Goal: Transaction & Acquisition: Purchase product/service

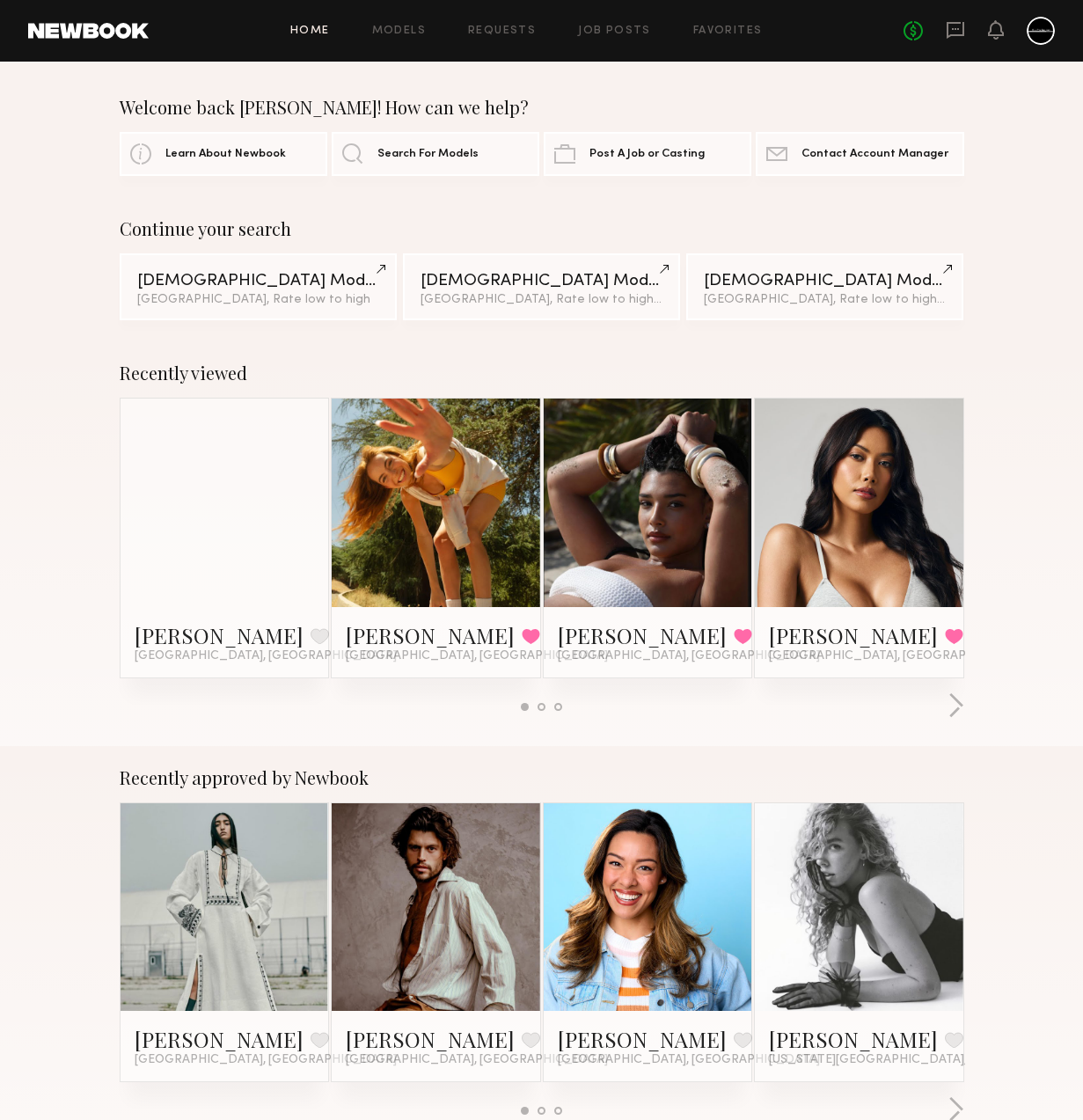
scroll to position [209, 0]
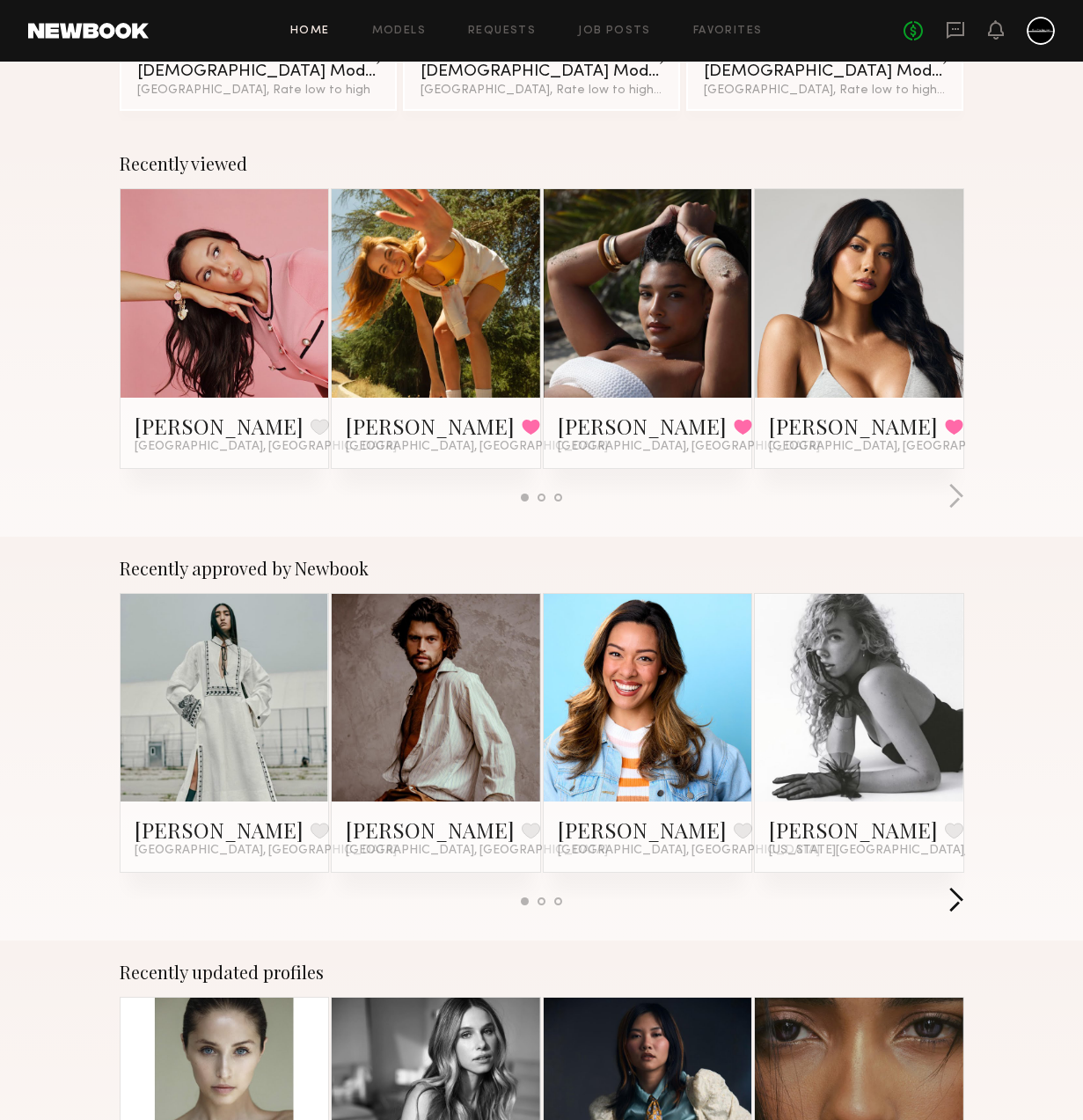
click at [958, 893] on button "button" at bounding box center [956, 901] width 16 height 29
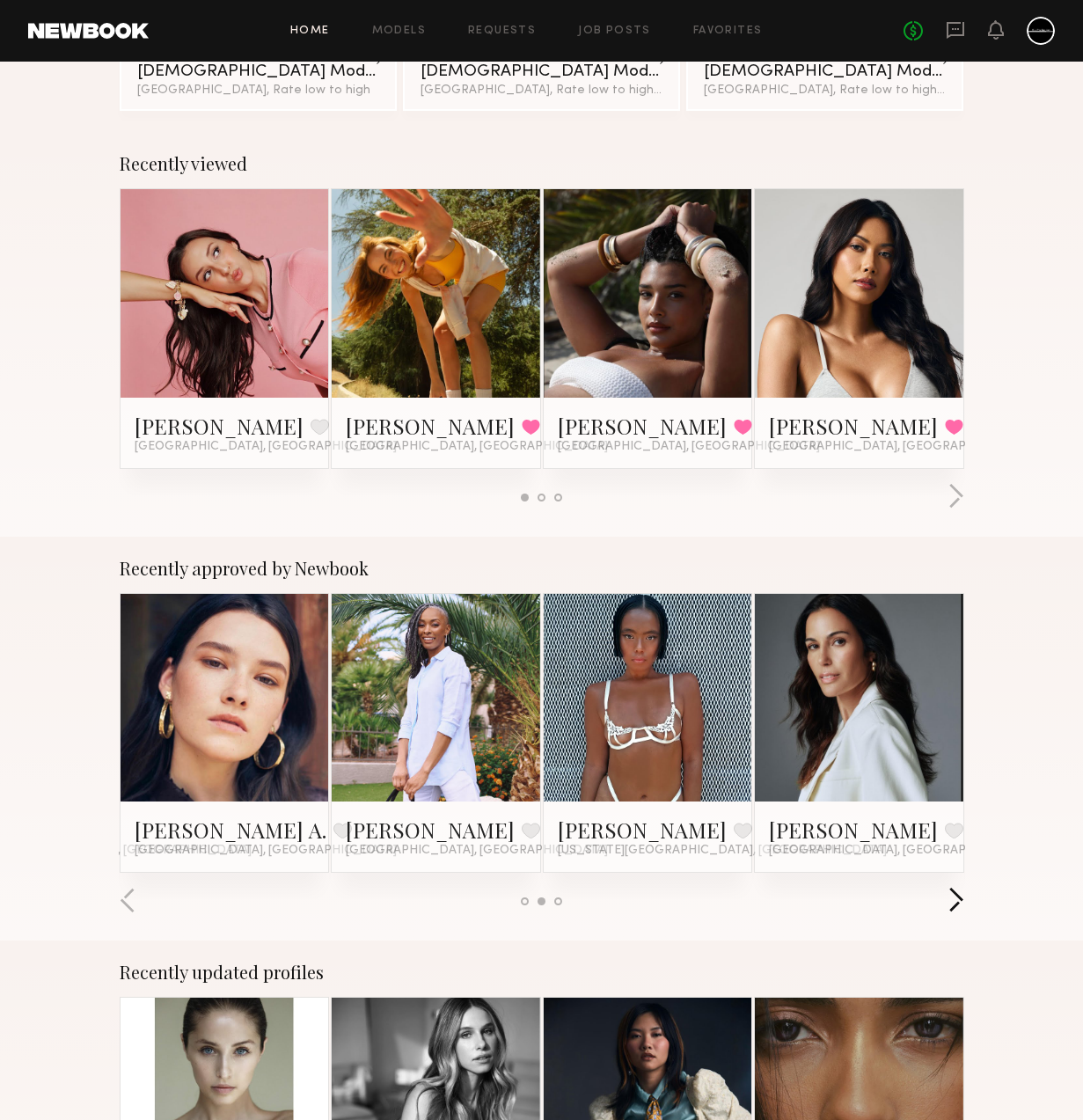
click at [958, 893] on button "button" at bounding box center [956, 901] width 16 height 29
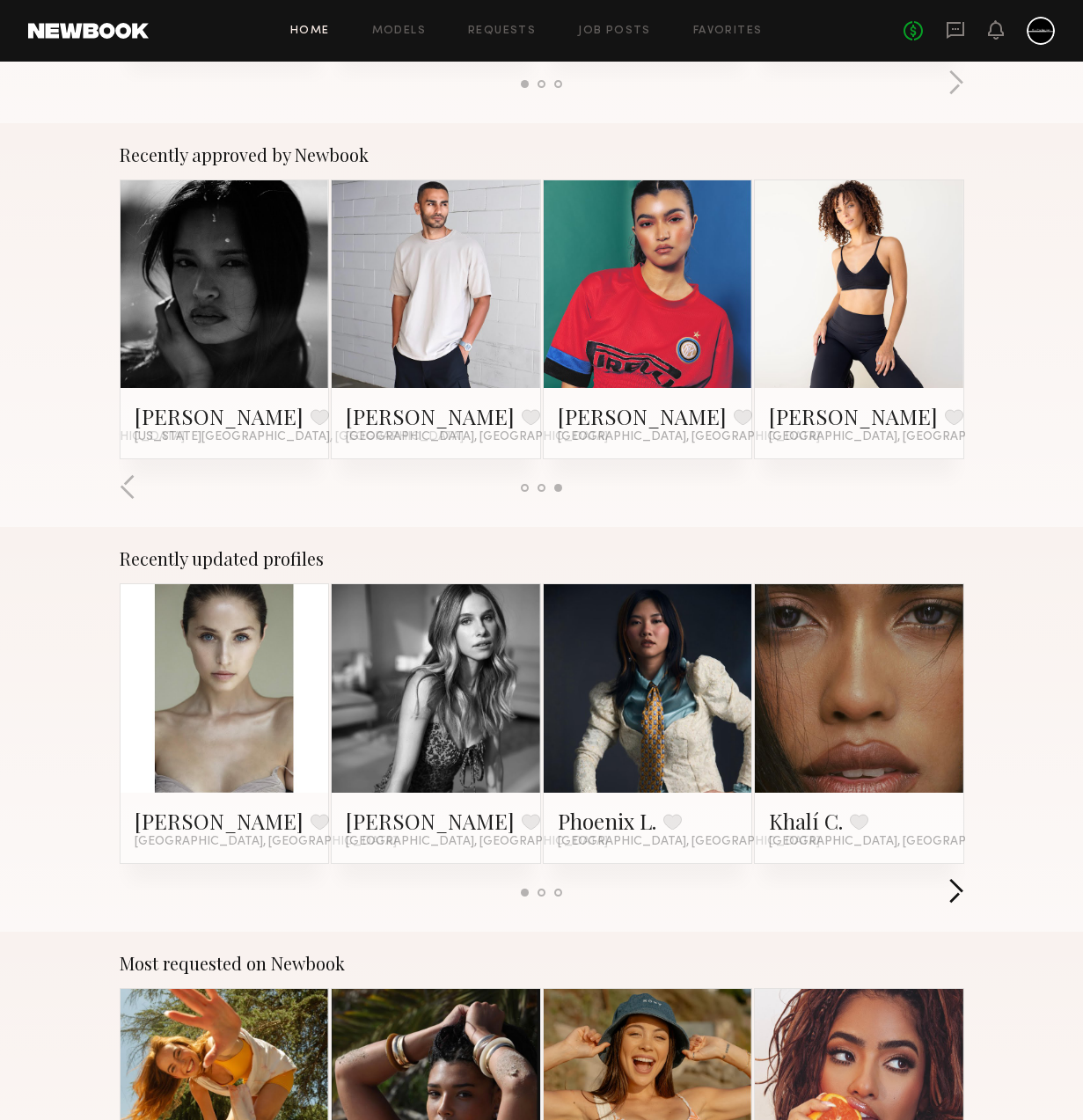
scroll to position [634, 0]
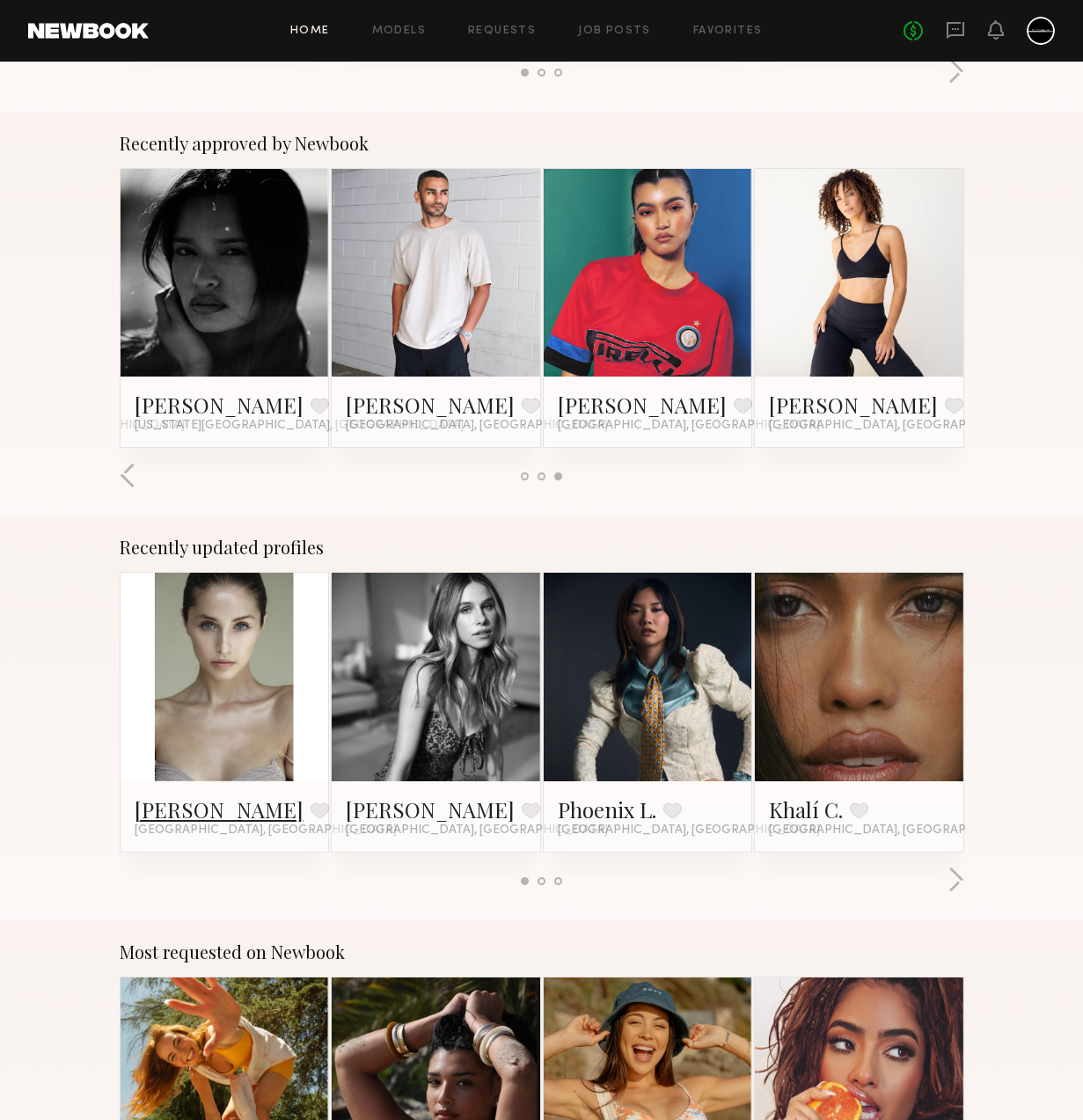
click at [221, 813] on link "[PERSON_NAME]" at bounding box center [219, 810] width 169 height 28
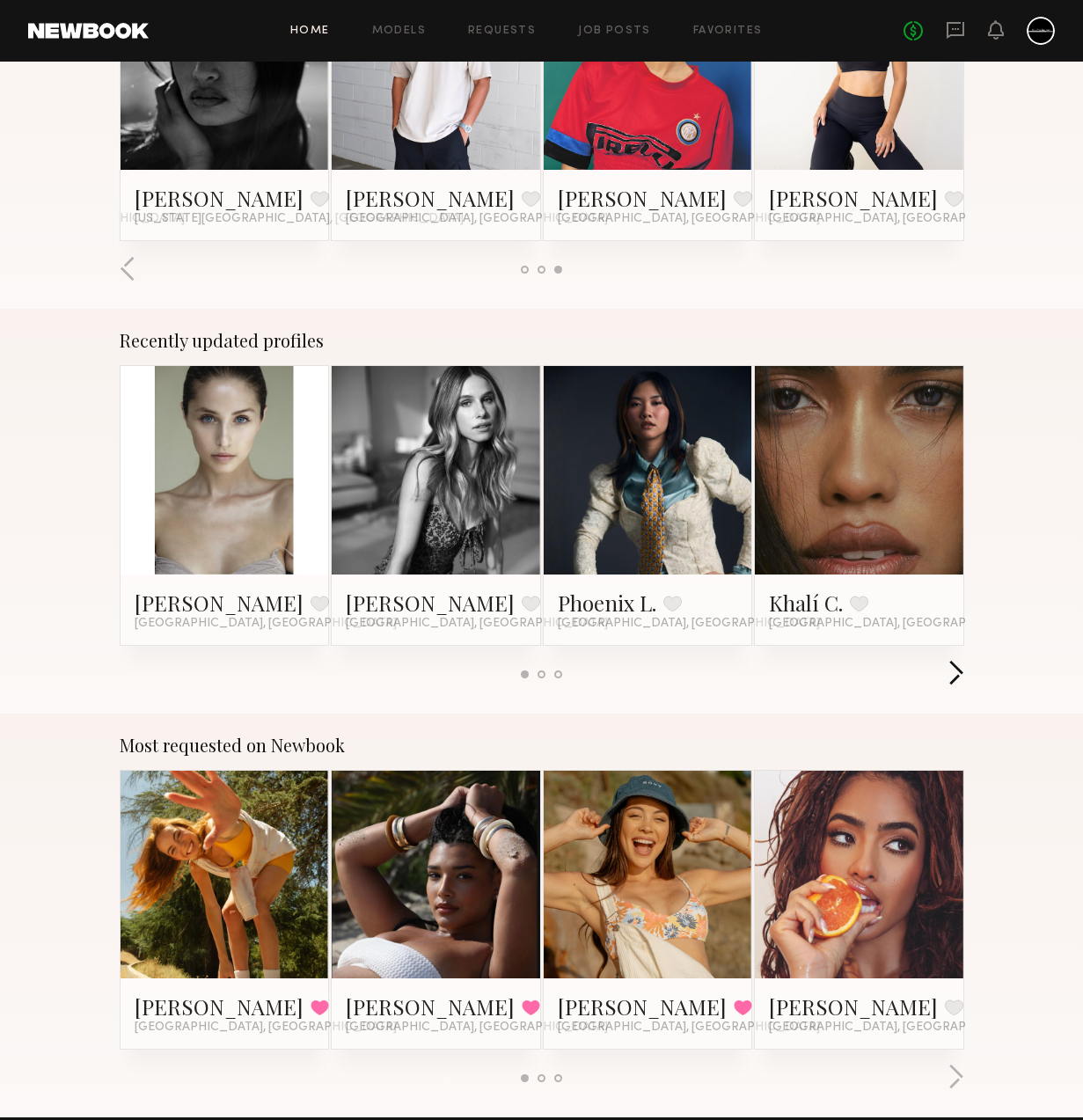
click at [953, 672] on button "button" at bounding box center [956, 675] width 16 height 29
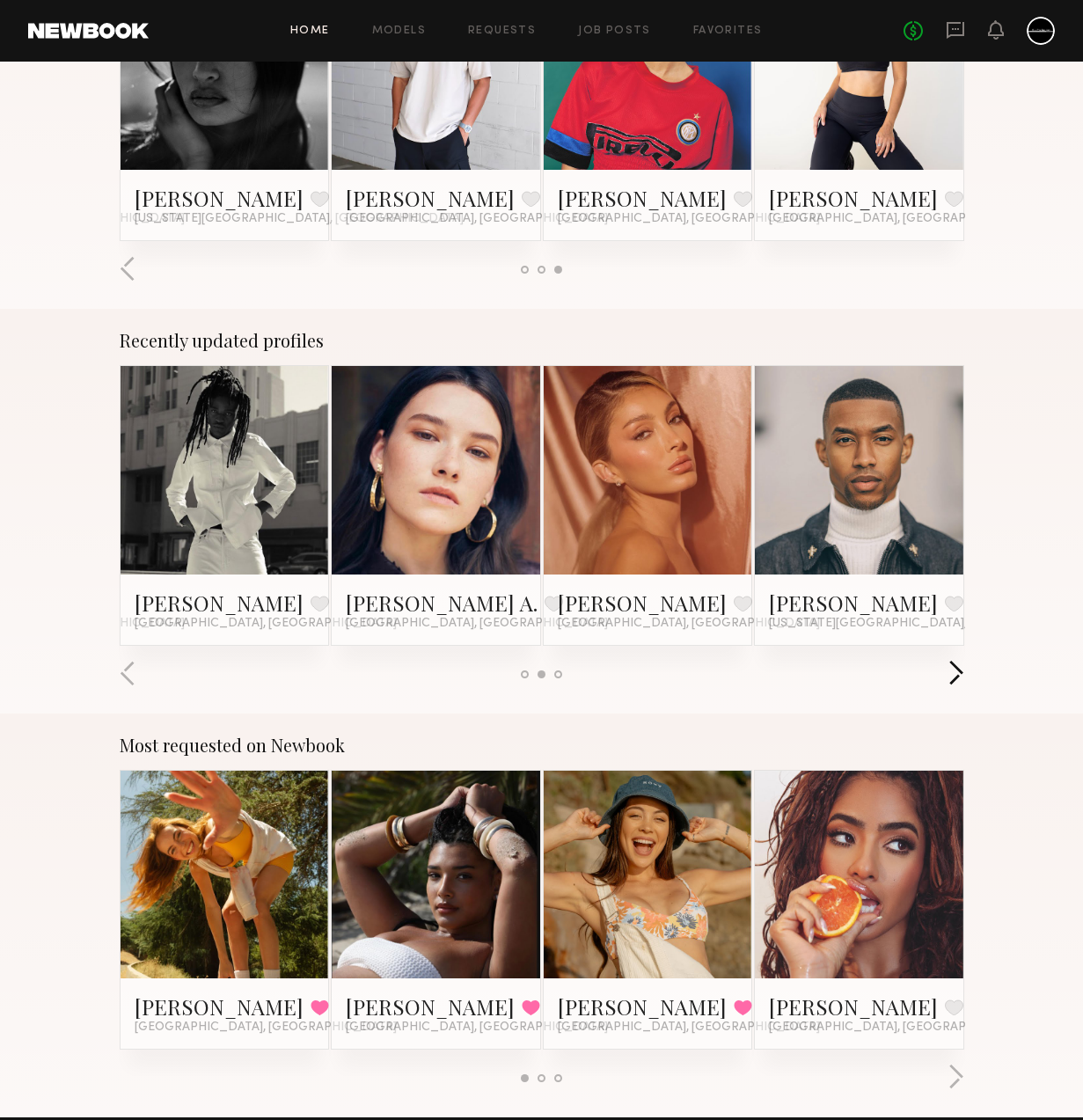
click at [953, 672] on button "button" at bounding box center [956, 675] width 16 height 29
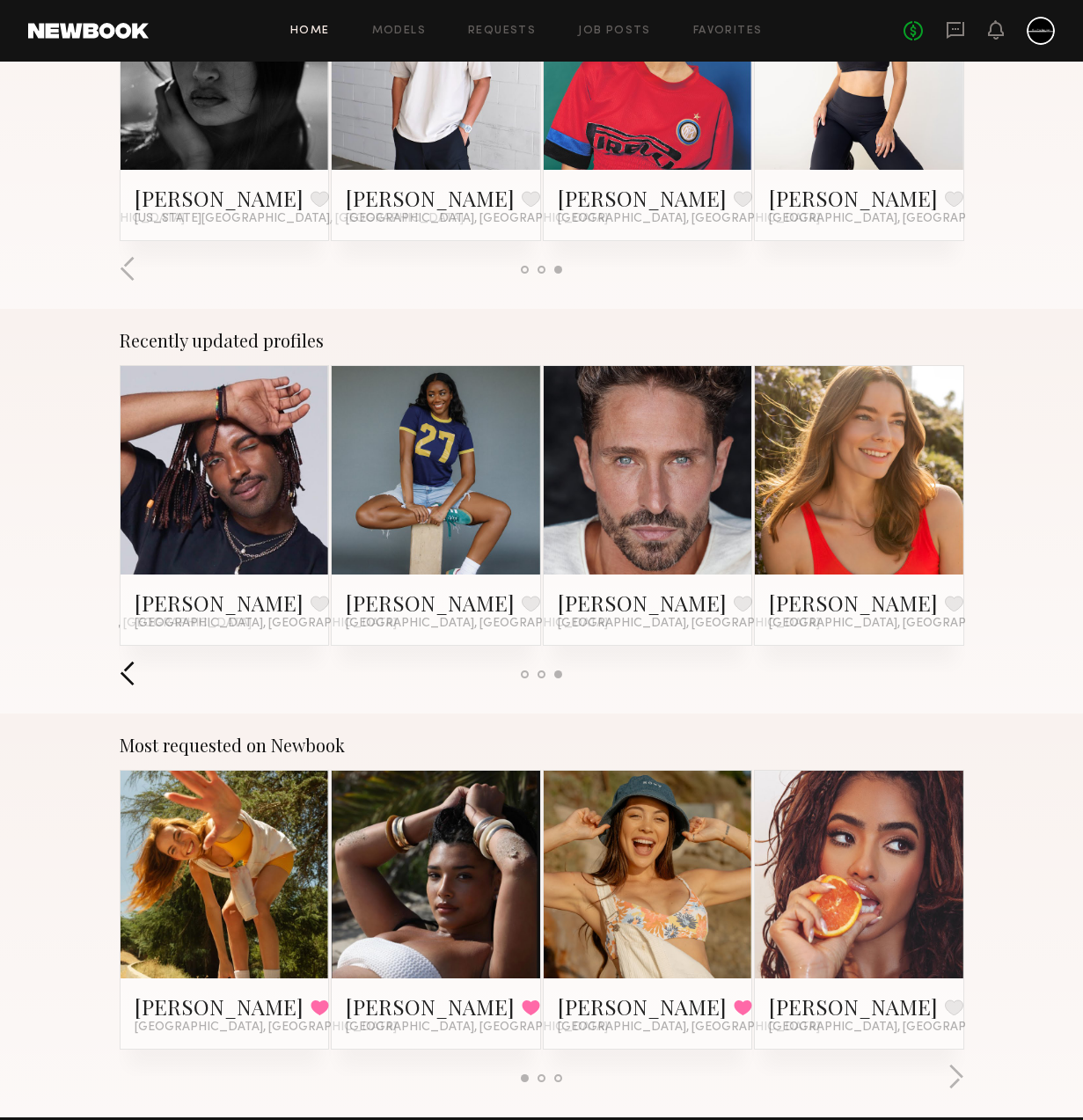
click at [127, 673] on button "button" at bounding box center [127, 675] width 16 height 29
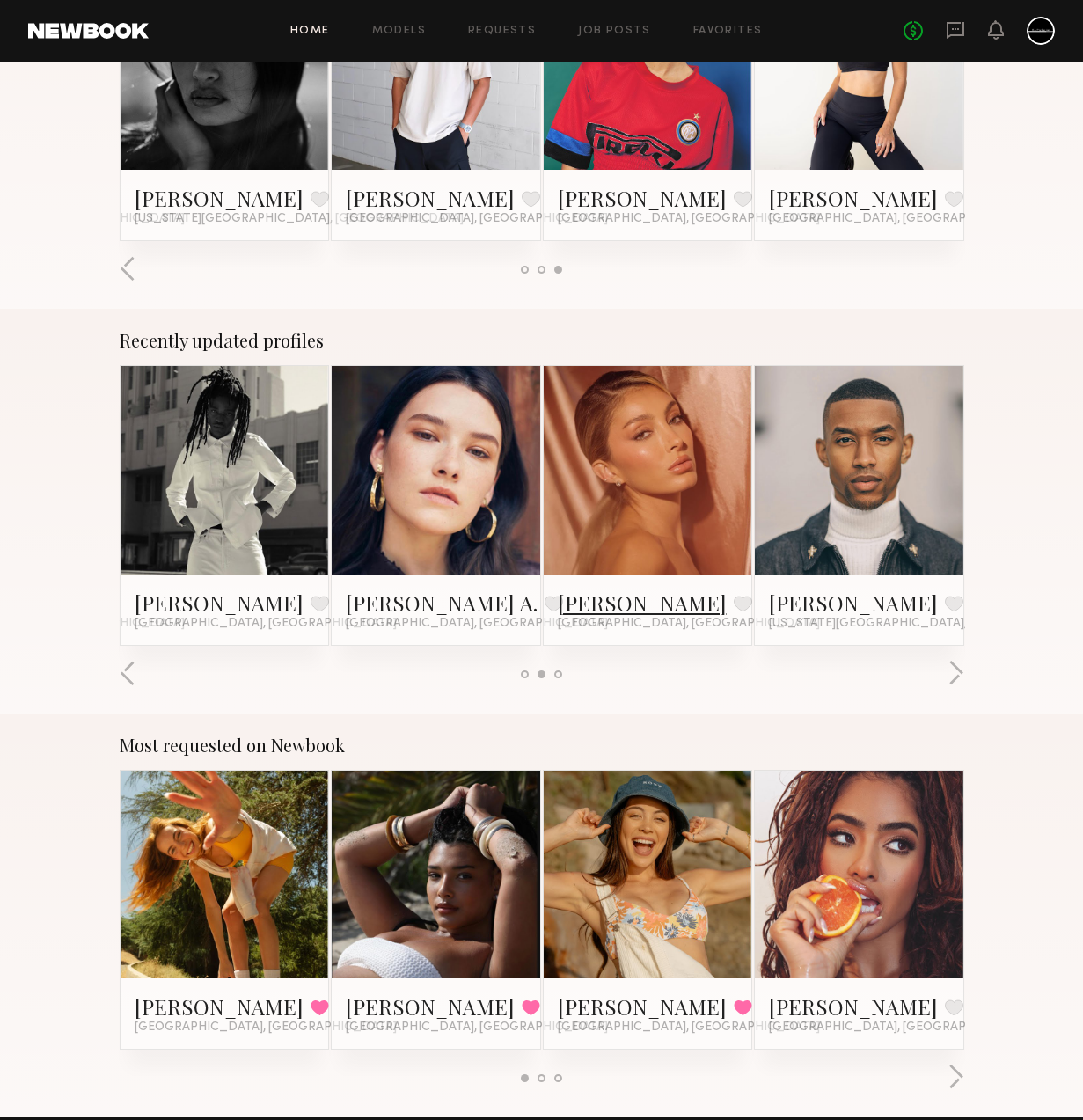
click at [620, 606] on link "[PERSON_NAME]" at bounding box center [642, 602] width 169 height 28
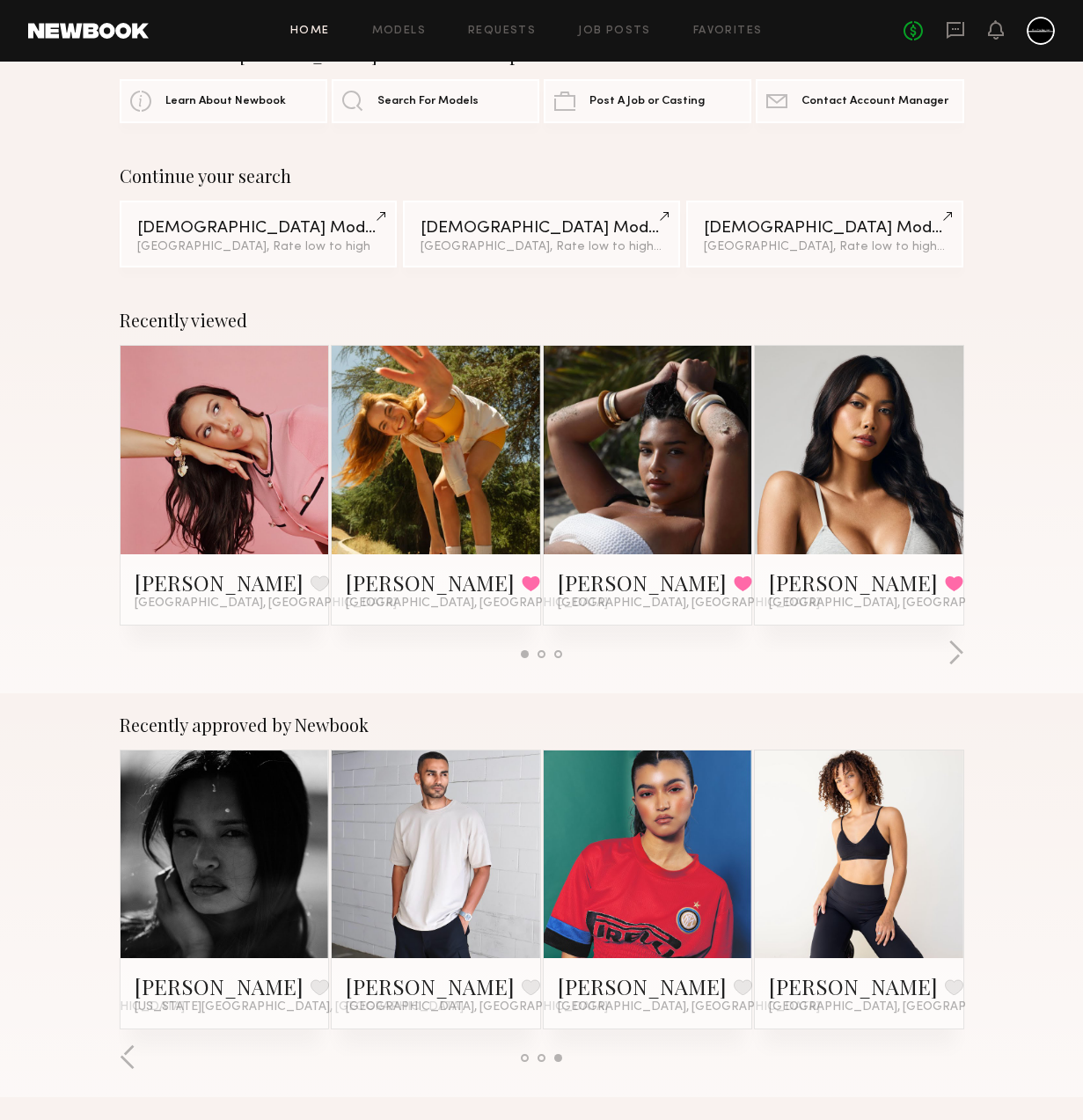
scroll to position [0, 0]
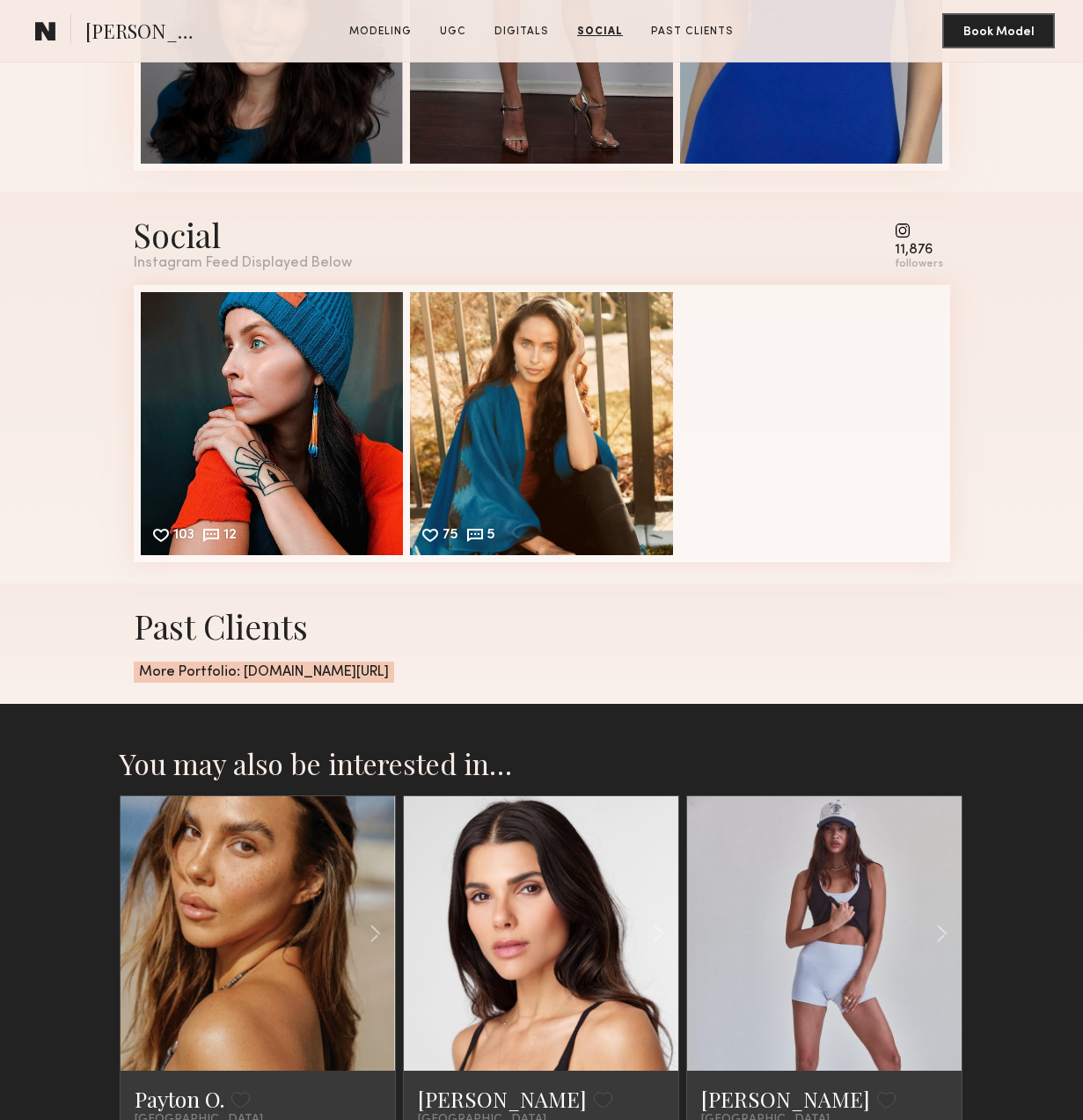
scroll to position [2717, 0]
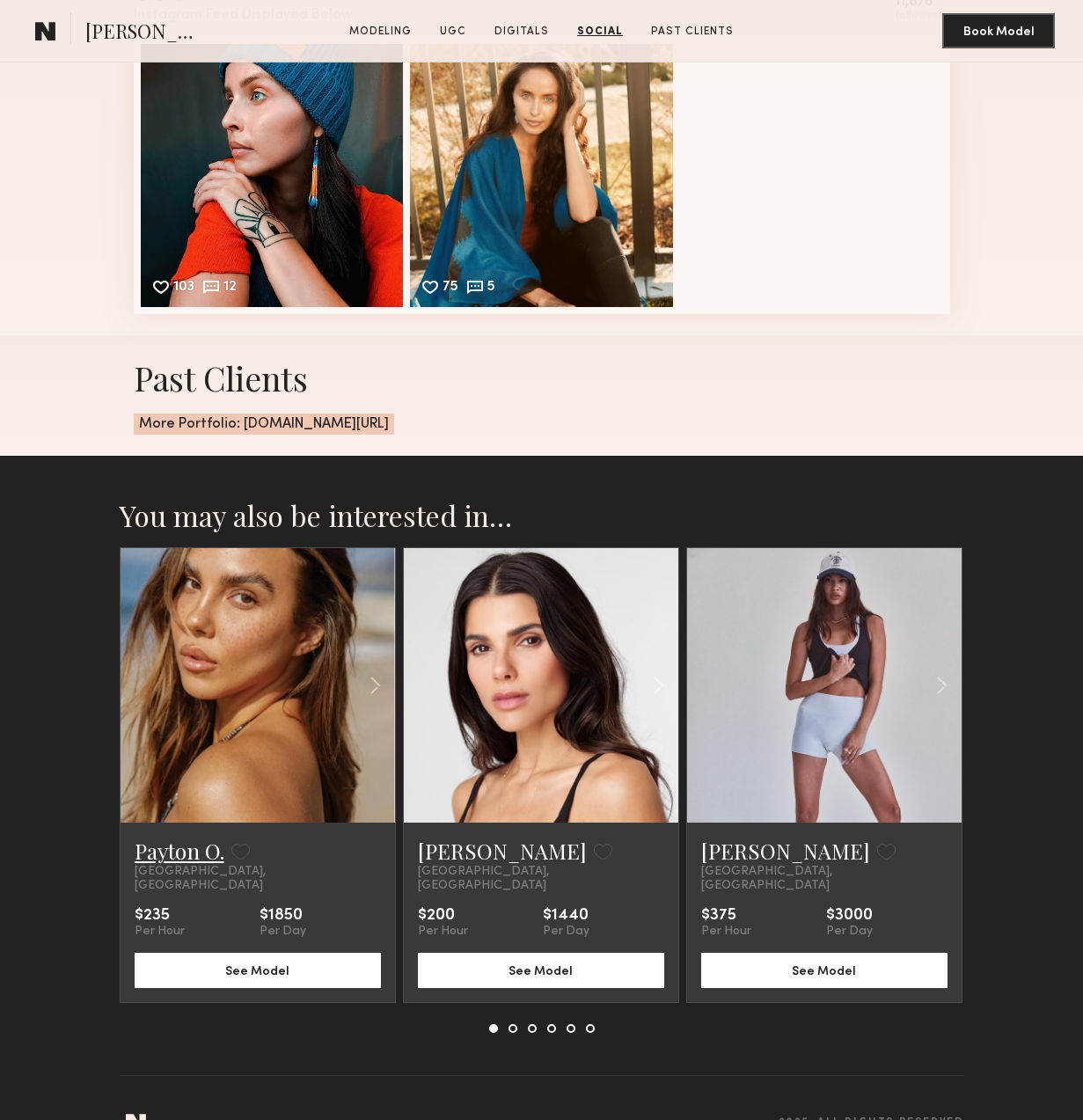
click at [177, 858] on link "Payton O." at bounding box center [179, 850] width 90 height 28
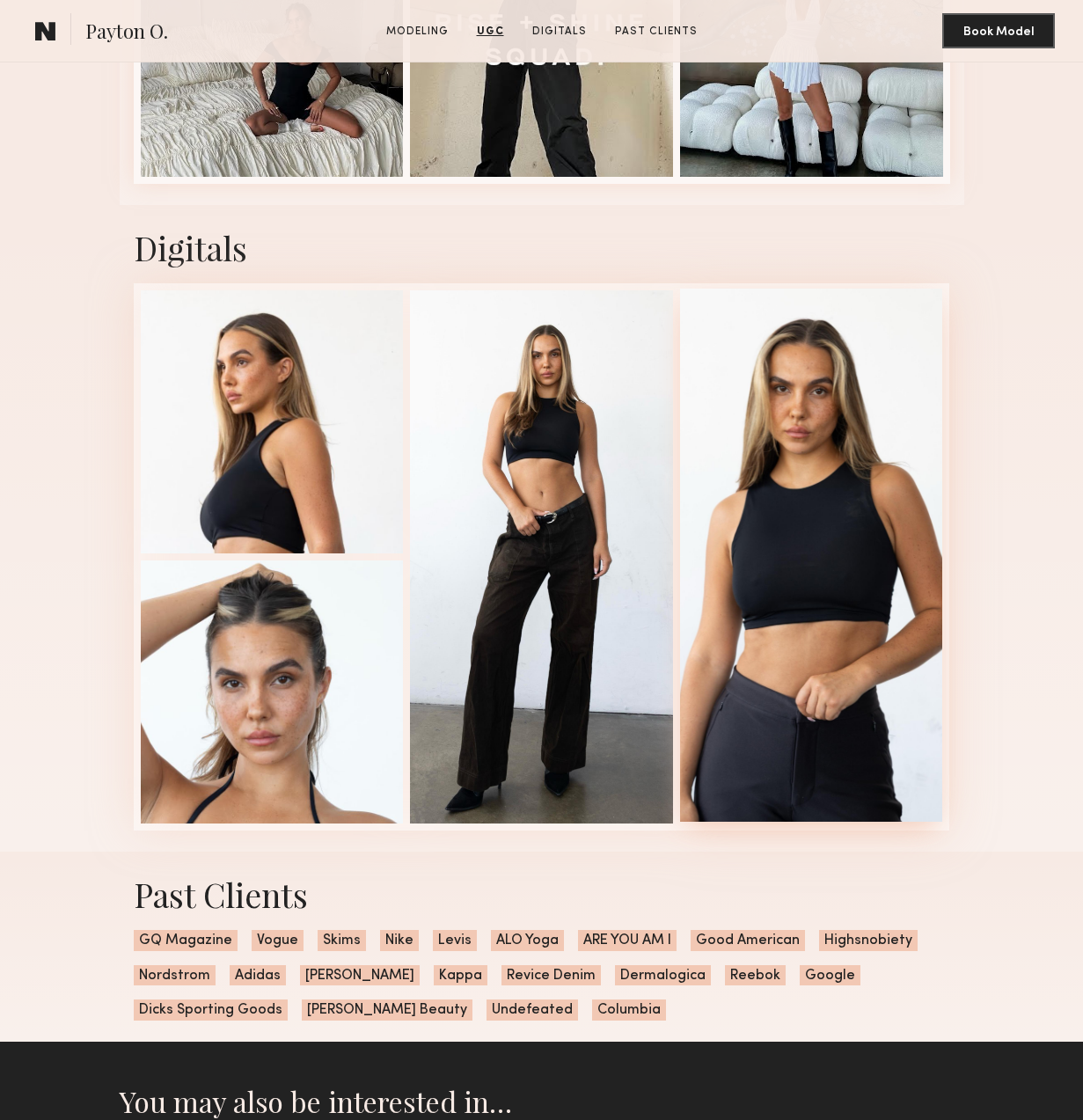
scroll to position [3552, 0]
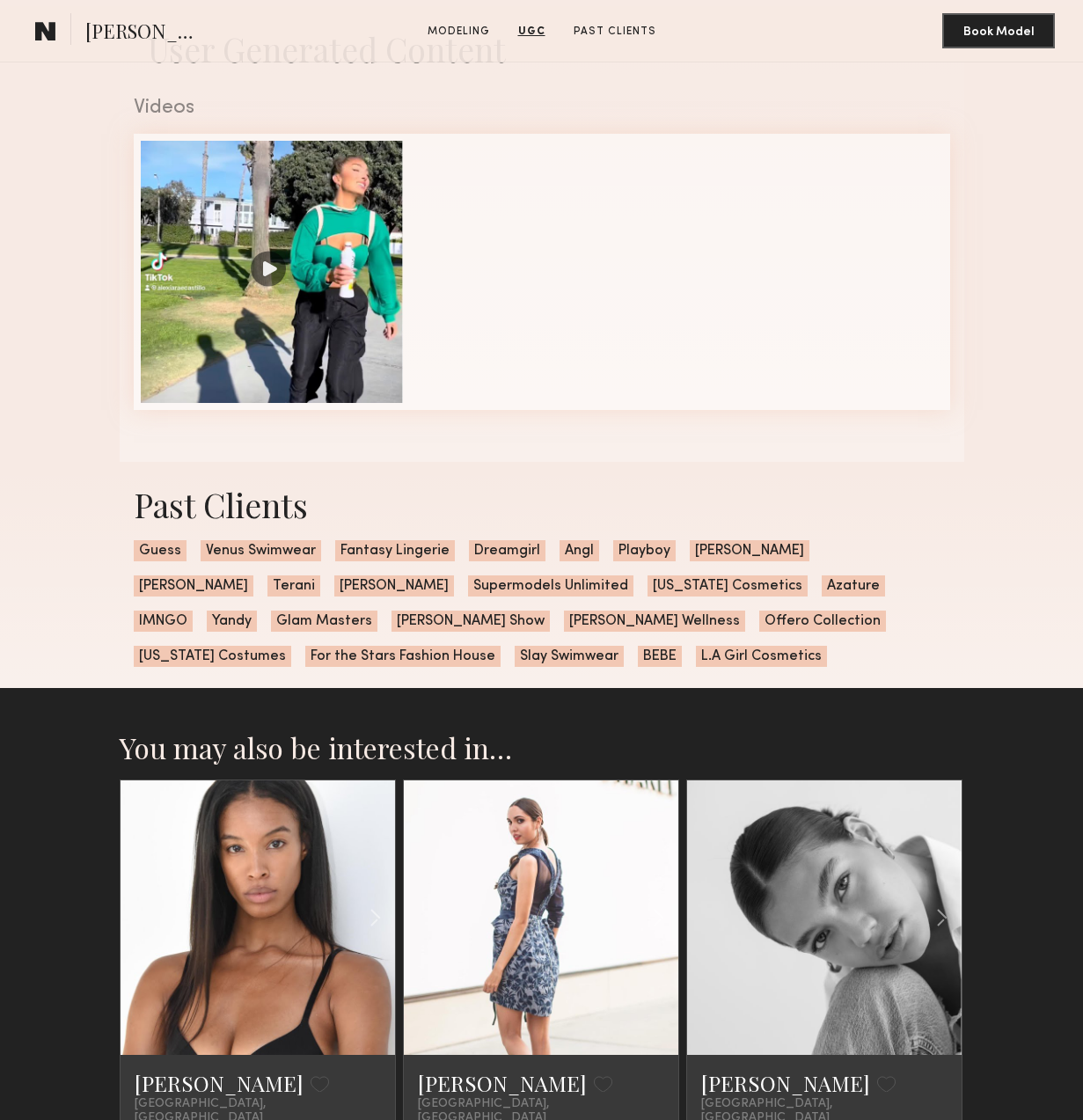
scroll to position [1611, 0]
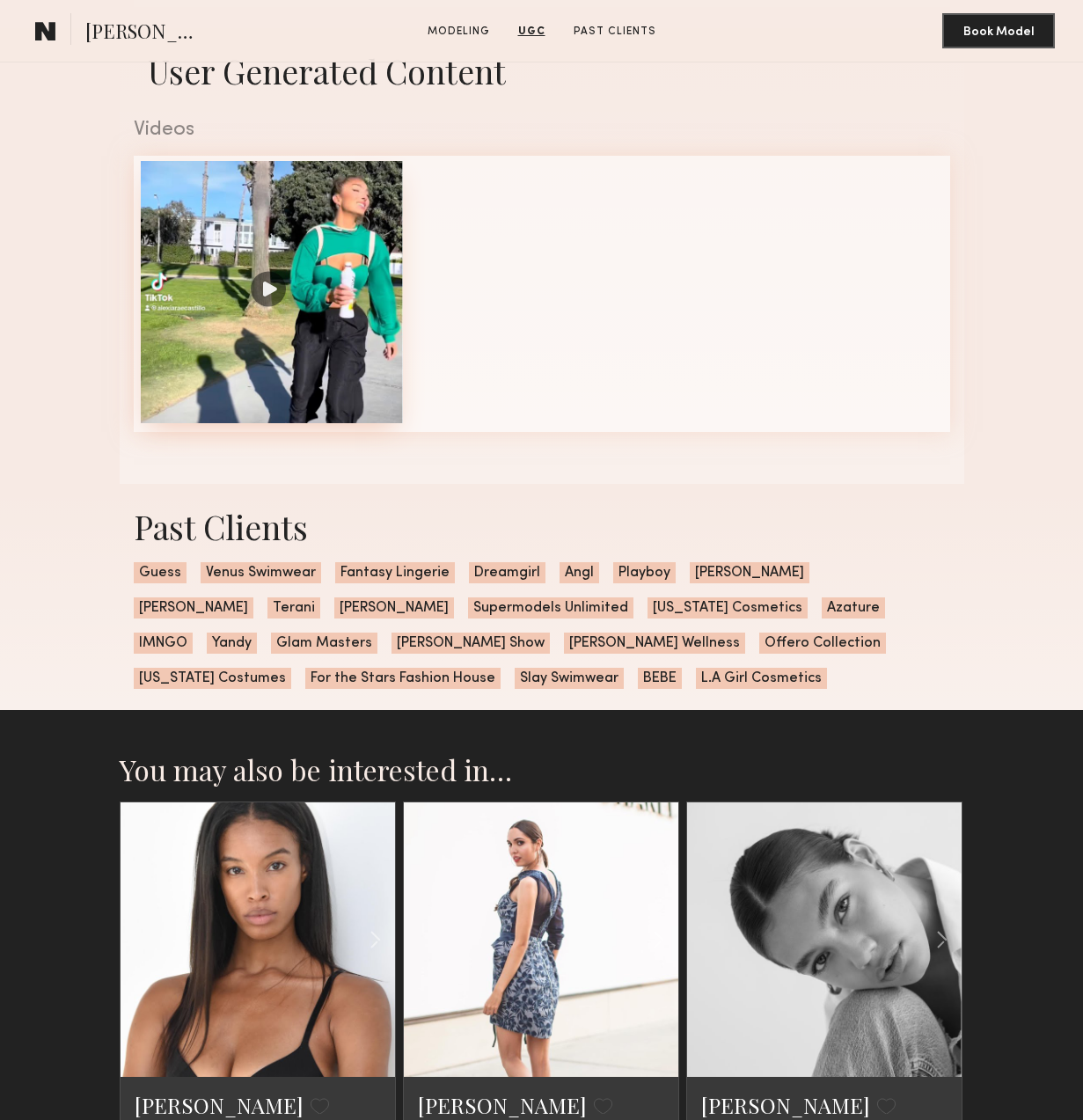
click at [290, 295] on div at bounding box center [272, 292] width 263 height 263
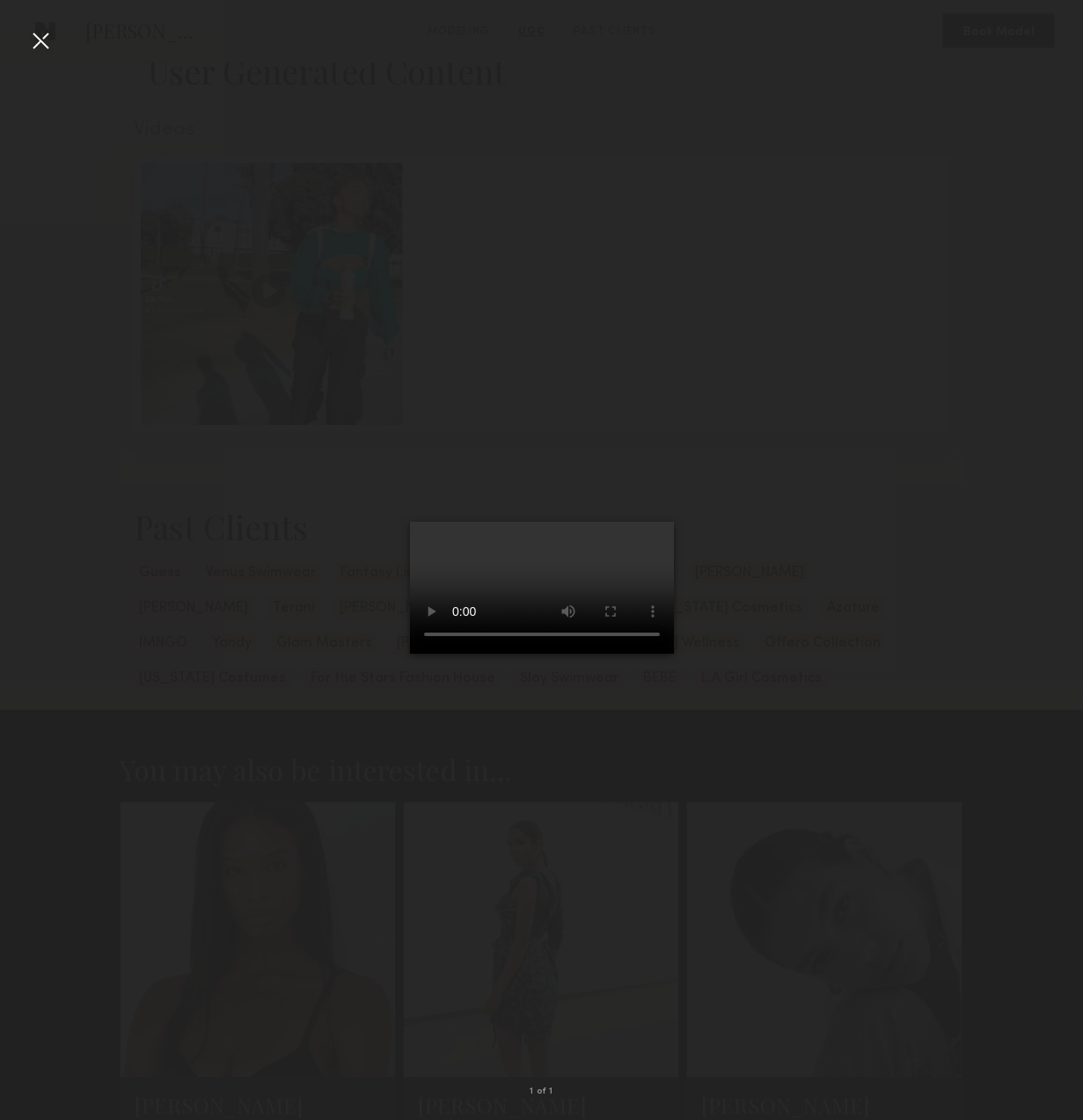
click at [40, 40] on div at bounding box center [40, 40] width 28 height 28
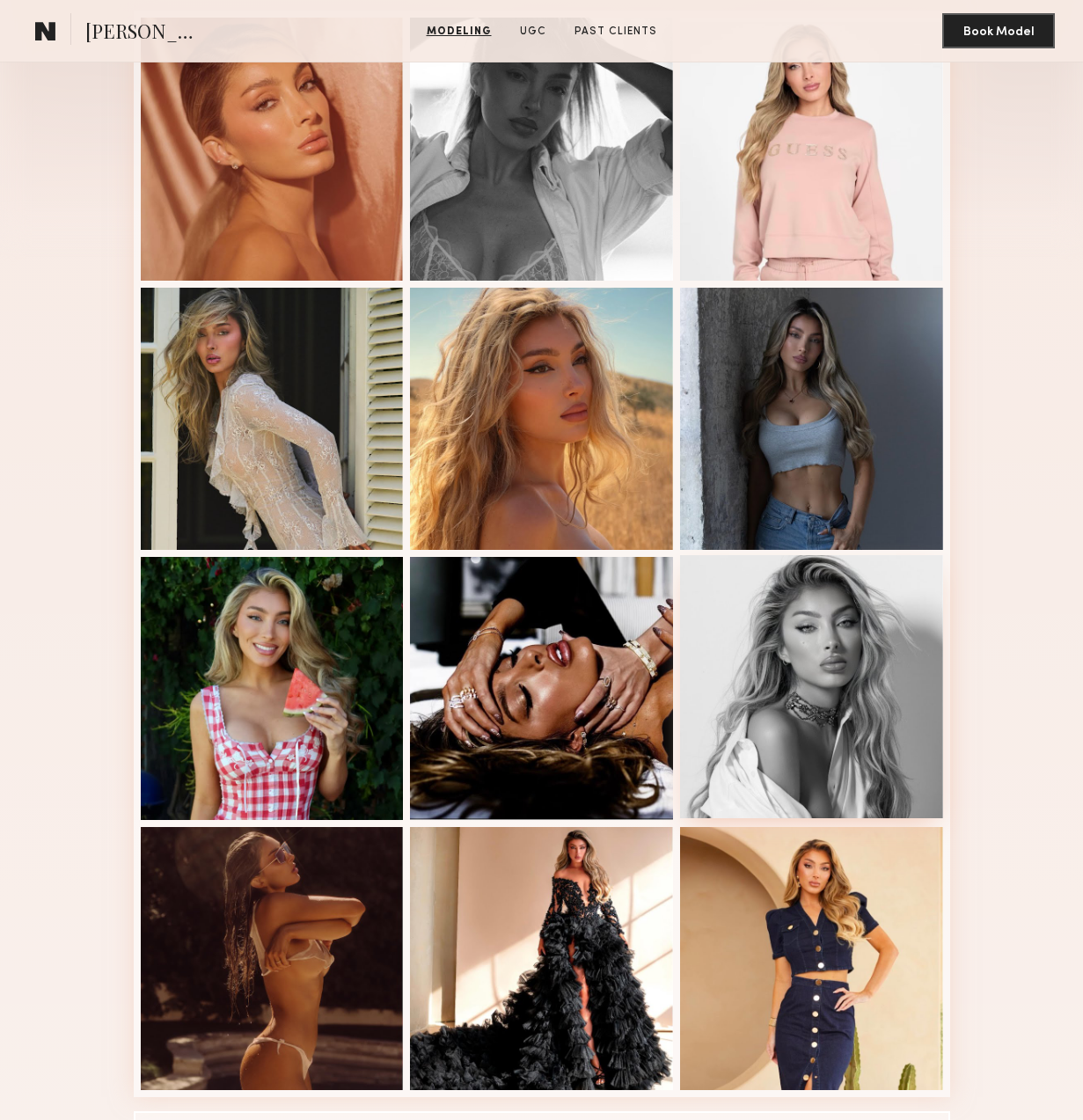
scroll to position [0, 0]
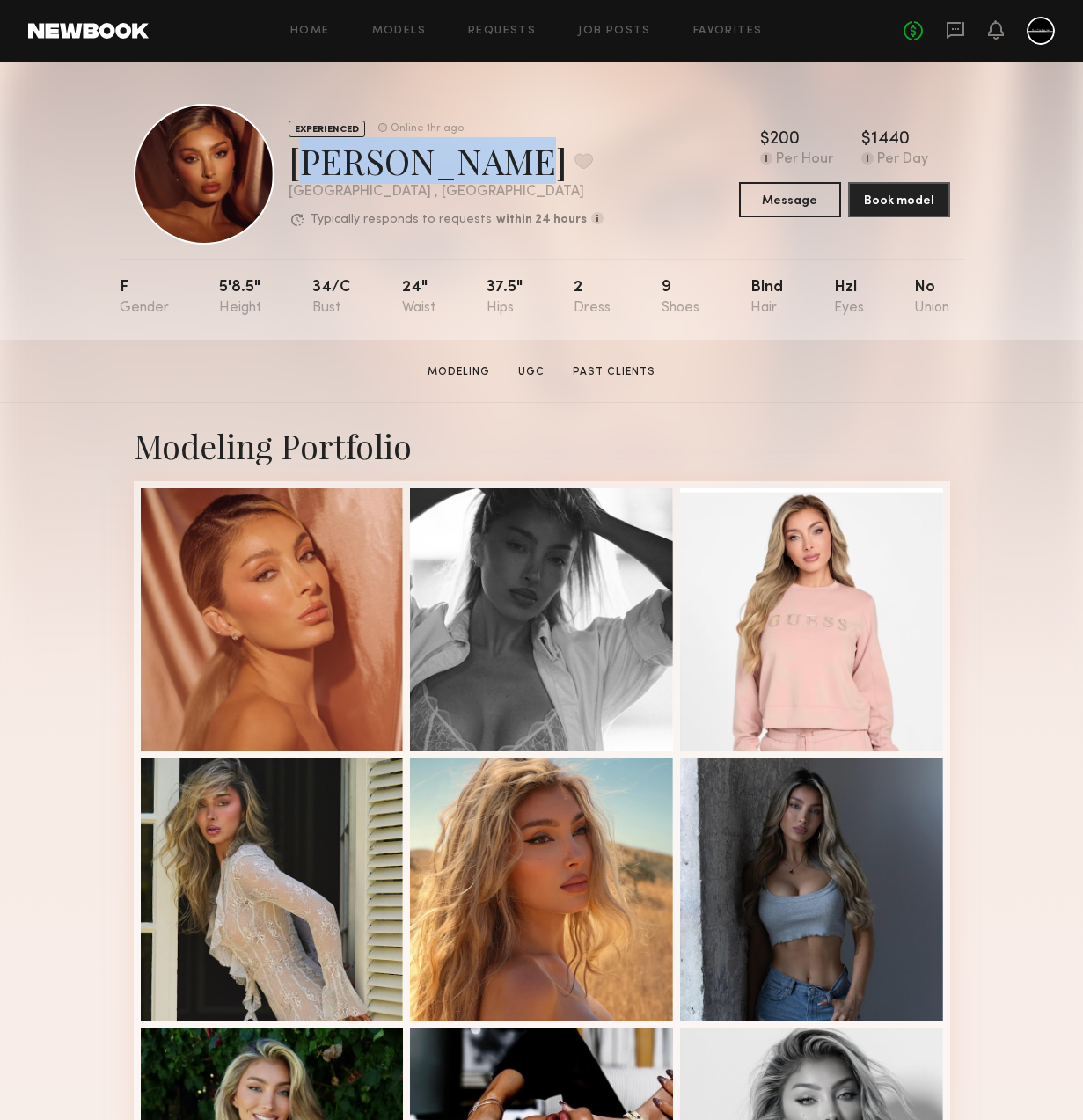
drag, startPoint x: 289, startPoint y: 167, endPoint x: 469, endPoint y: 173, distance: 180.1
click at [469, 173] on div "[PERSON_NAME] Favorite" at bounding box center [446, 160] width 315 height 46
click at [445, 199] on div "[GEOGRAPHIC_DATA] , [GEOGRAPHIC_DATA]" at bounding box center [446, 193] width 315 height 15
drag, startPoint x: 289, startPoint y: 157, endPoint x: 488, endPoint y: 159, distance: 199.0
click at [488, 159] on div "[PERSON_NAME] Favorite" at bounding box center [446, 160] width 315 height 46
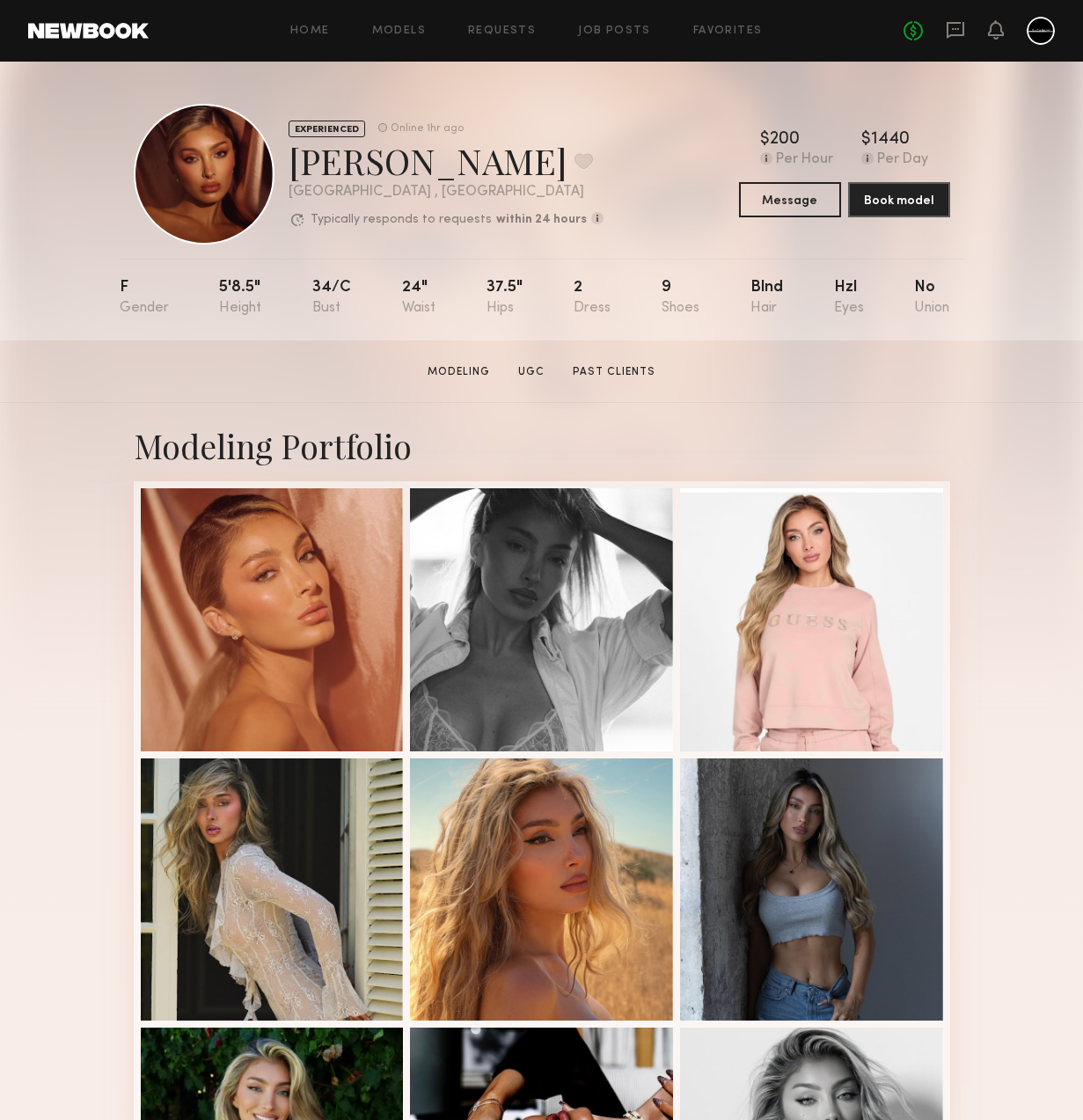
copy div "[PERSON_NAME]"
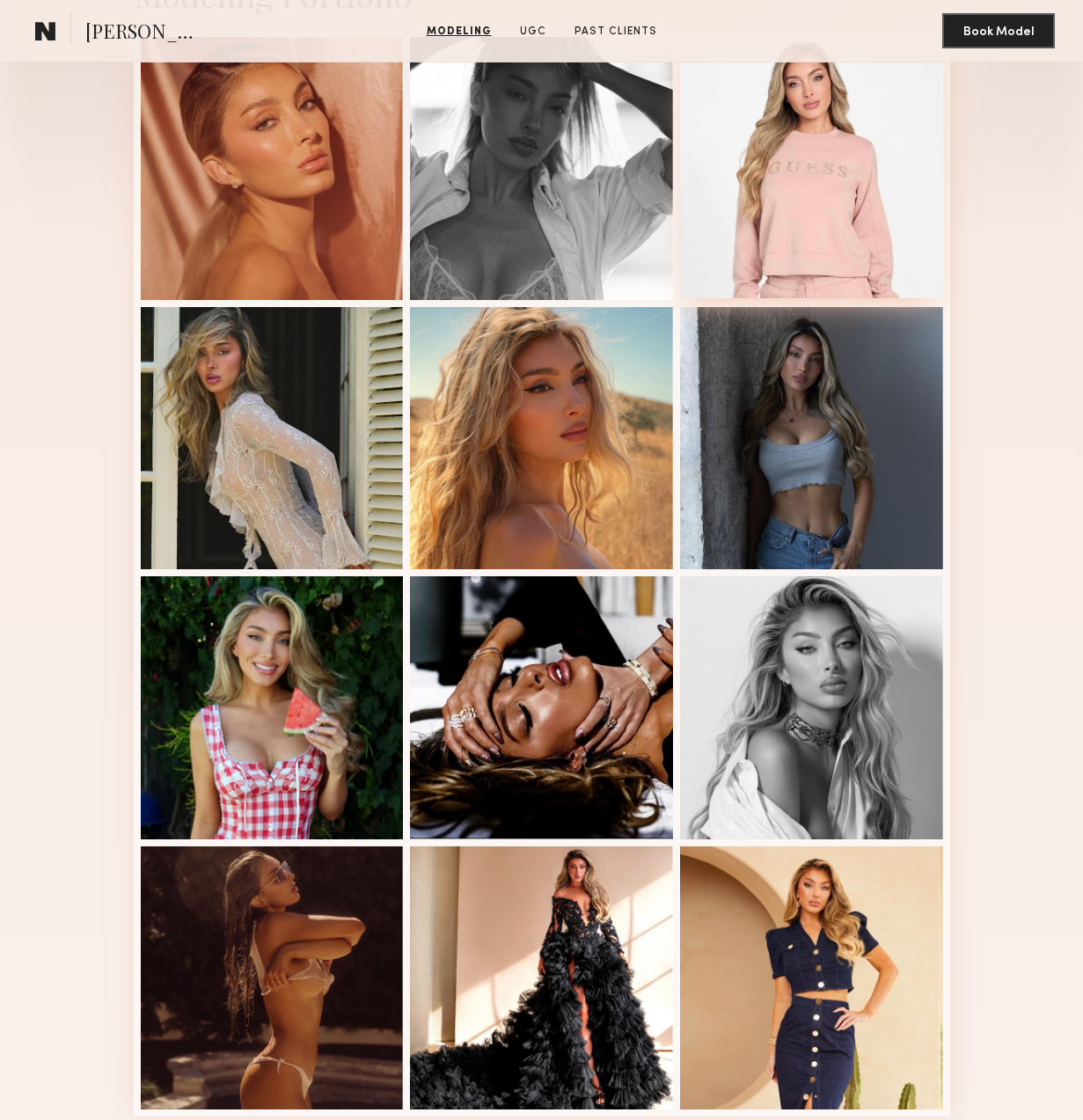
scroll to position [745, 0]
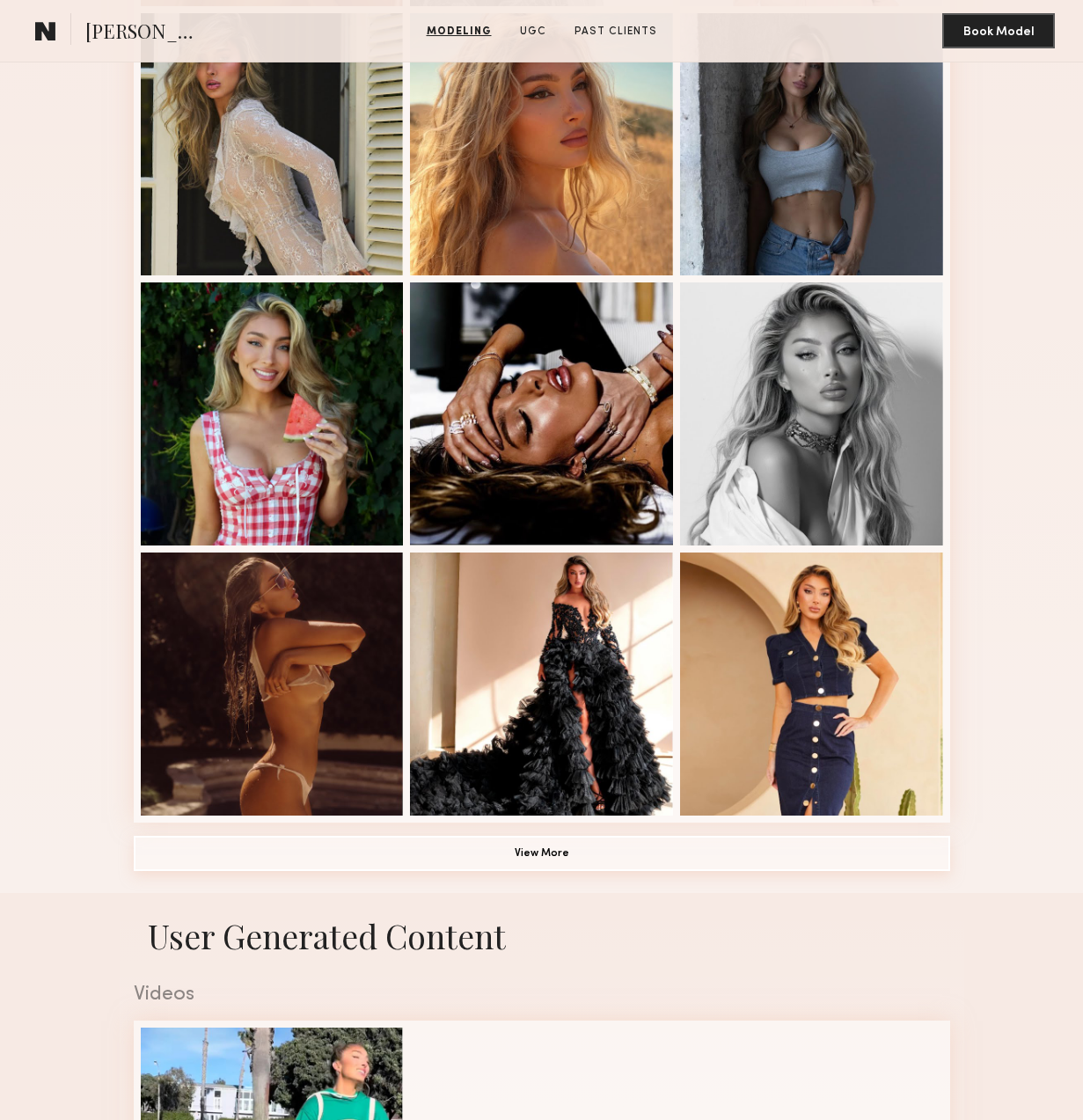
click at [569, 865] on button "View More" at bounding box center [542, 854] width 816 height 36
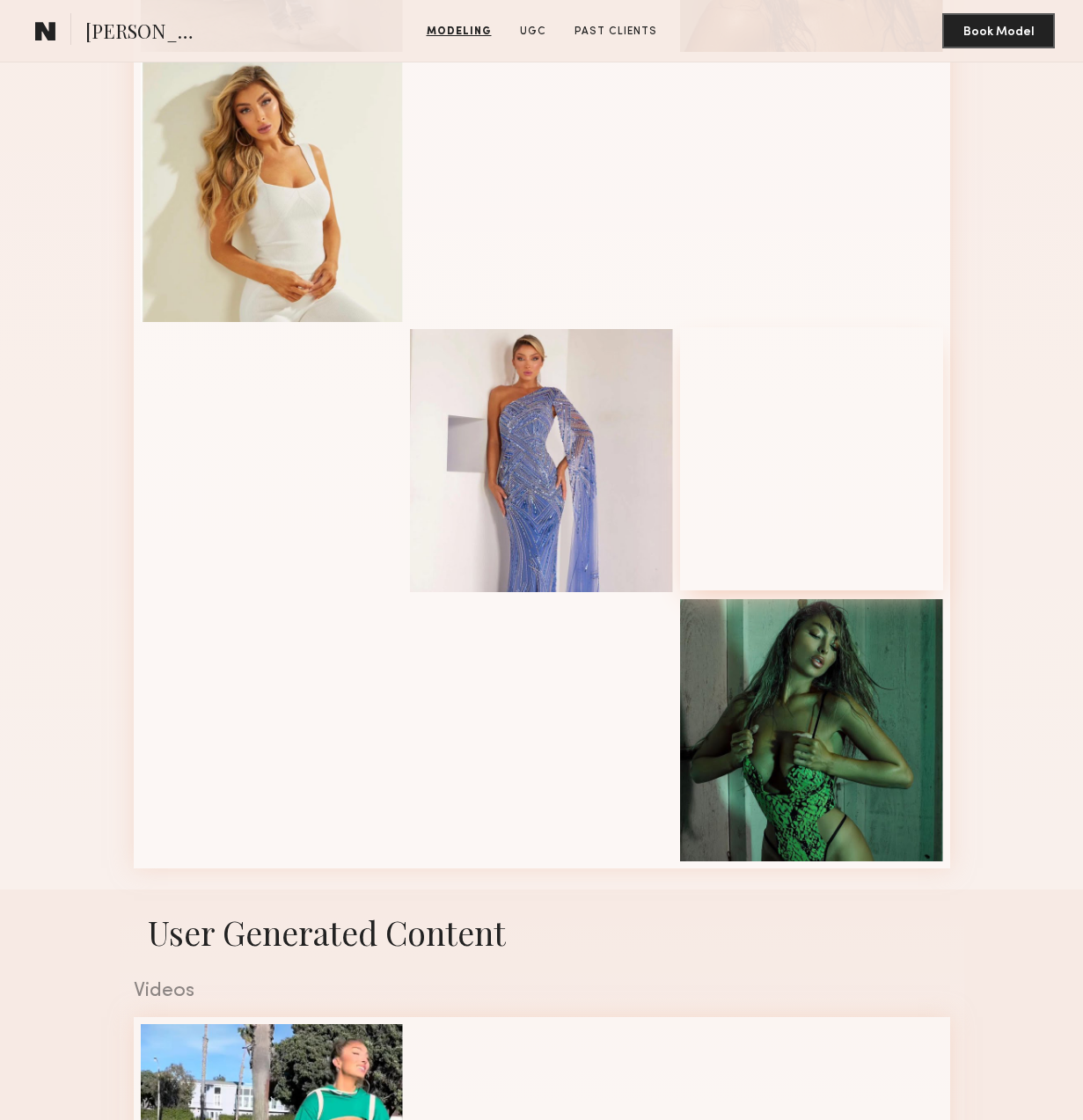
scroll to position [1936, 0]
